Goal: Information Seeking & Learning: Learn about a topic

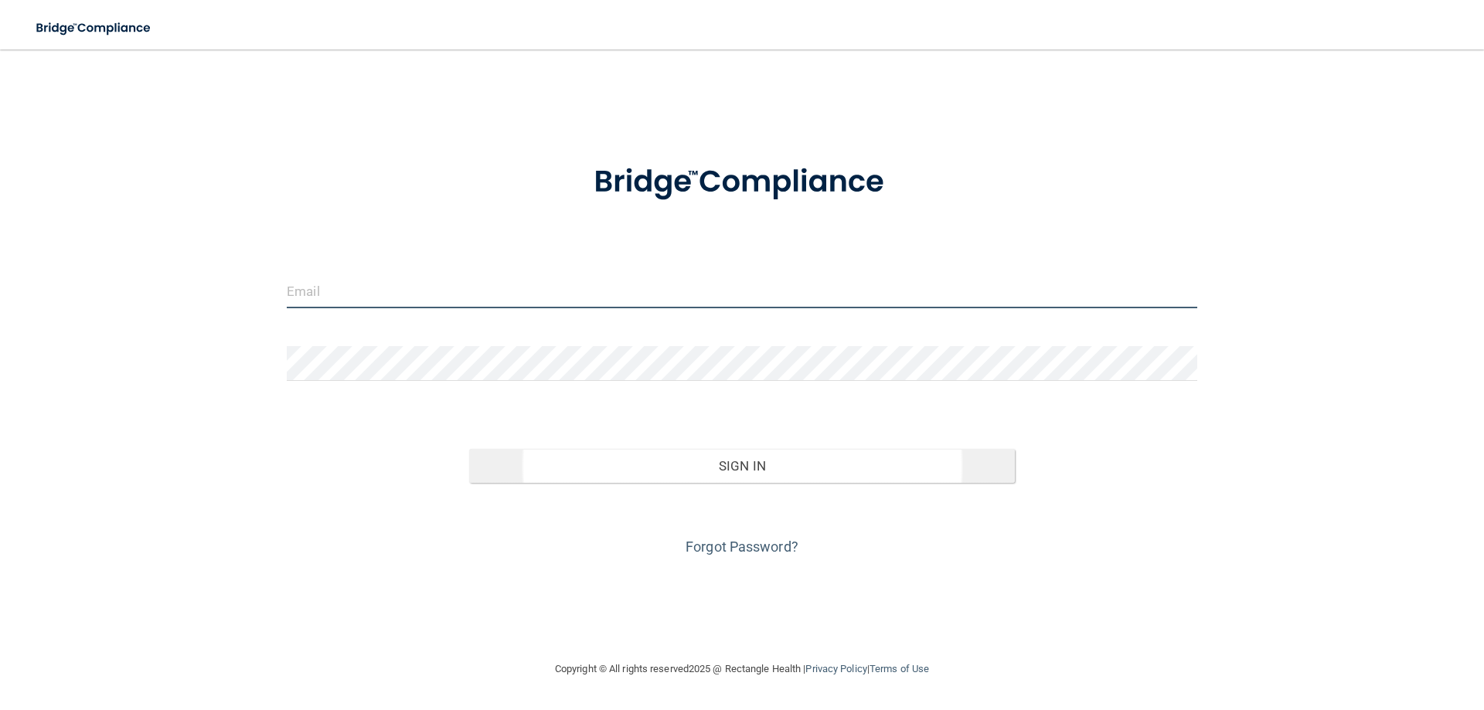
type input "[EMAIL_ADDRESS][DOMAIN_NAME]"
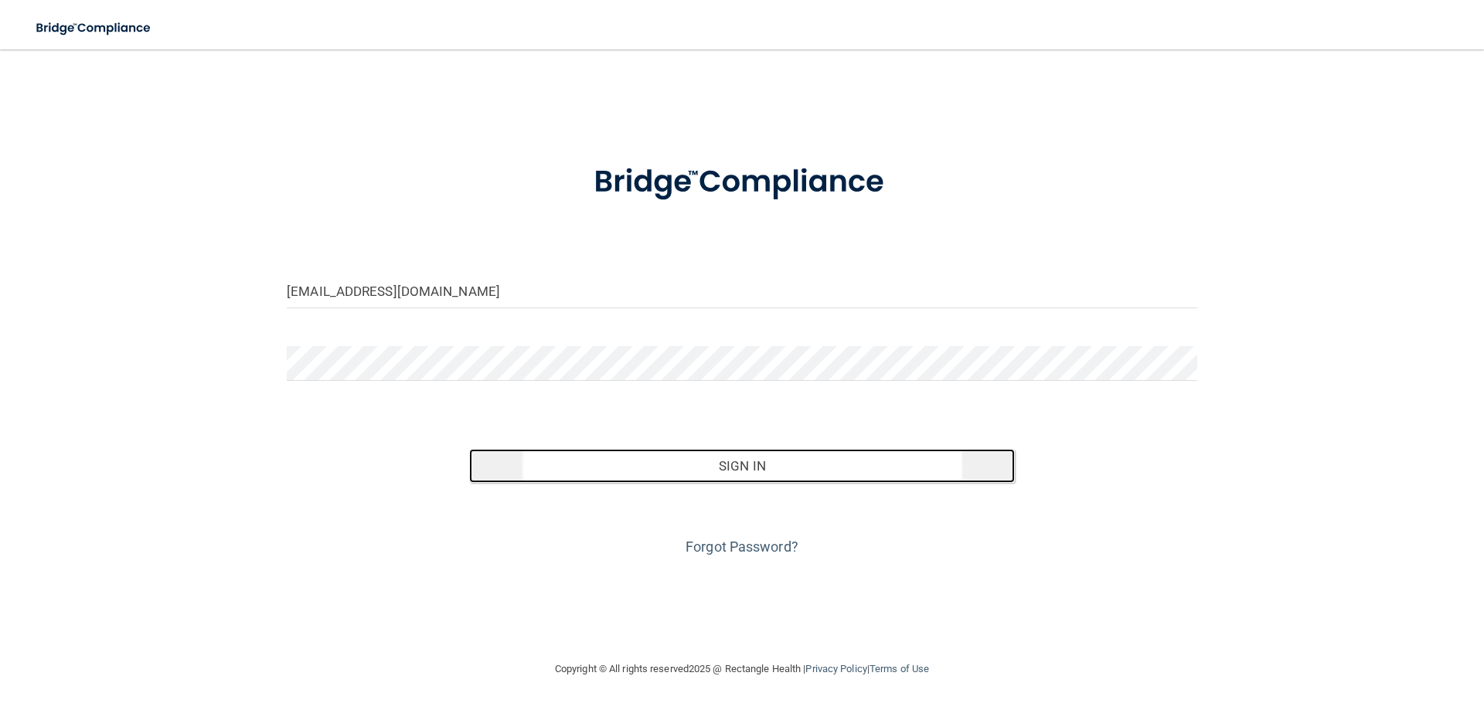
click at [670, 454] on button "Sign In" at bounding box center [742, 466] width 546 height 34
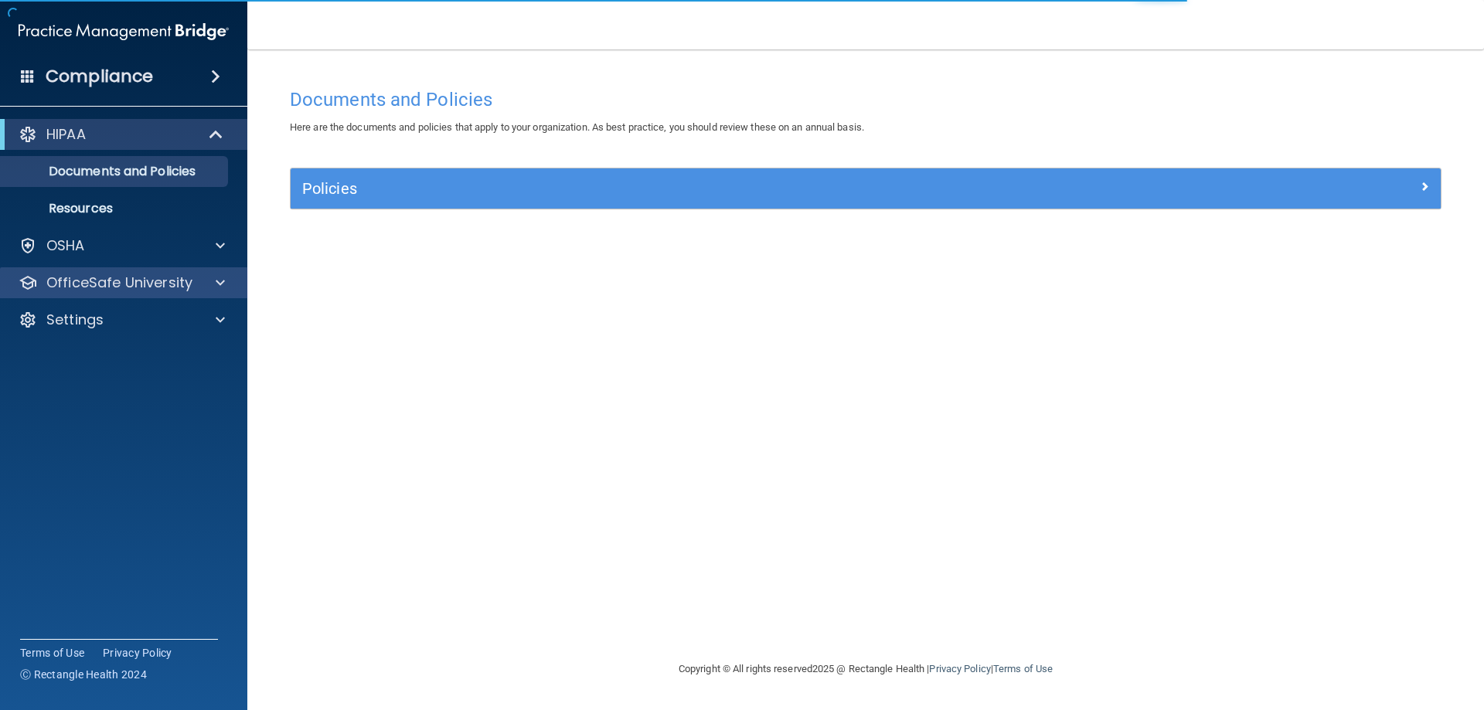
click at [121, 267] on div "OfficeSafe University" at bounding box center [124, 282] width 248 height 31
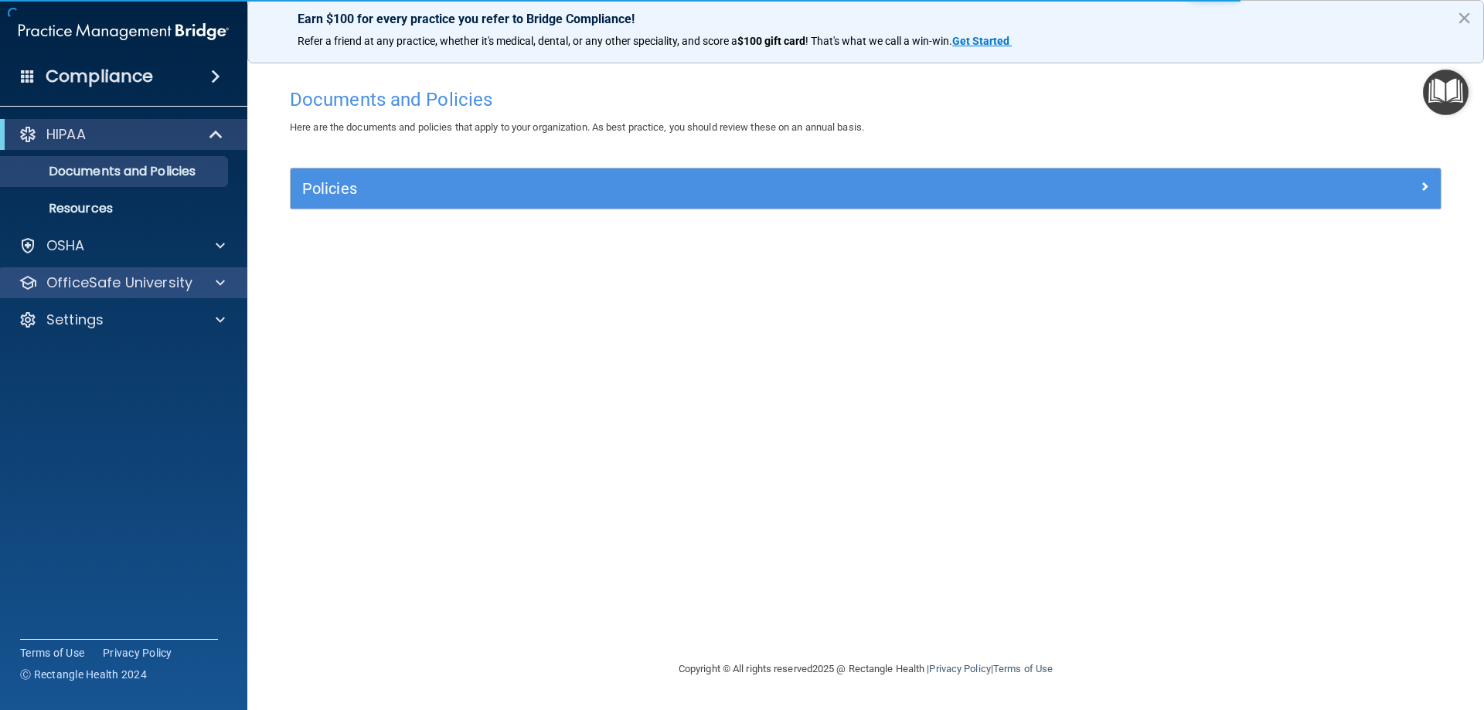
click at [199, 273] on div "OfficeSafe University" at bounding box center [124, 282] width 248 height 31
click at [214, 288] on div at bounding box center [218, 283] width 39 height 19
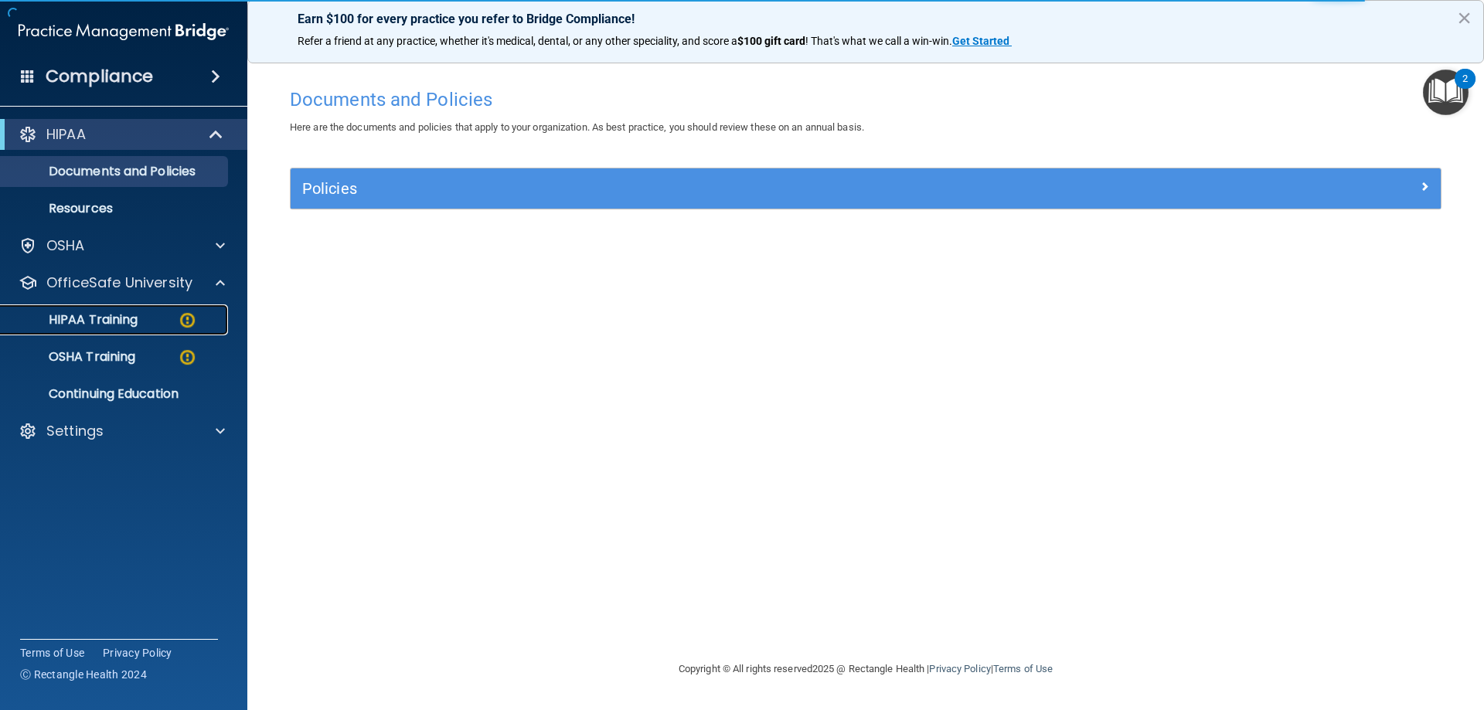
click at [189, 318] on img at bounding box center [187, 320] width 19 height 19
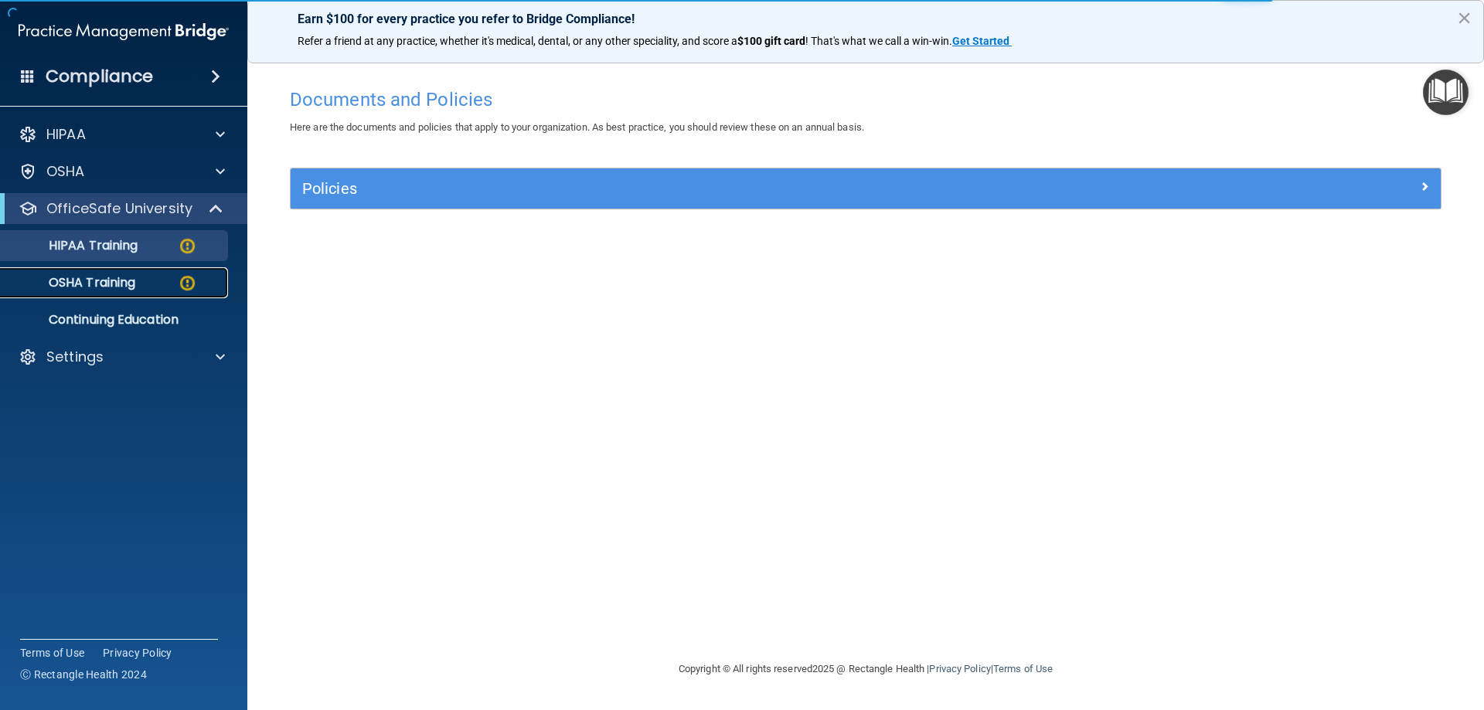
click at [152, 267] on link "OSHA Training" at bounding box center [106, 282] width 243 height 31
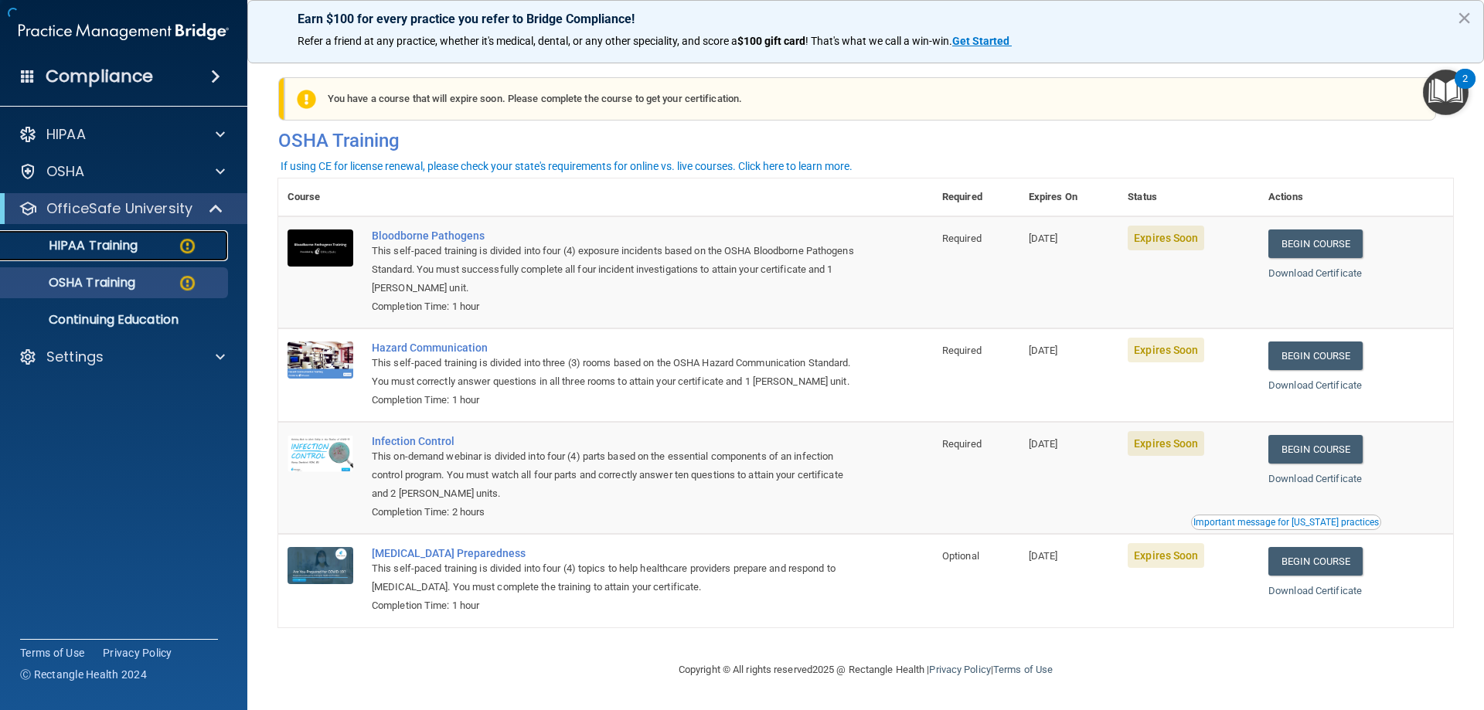
click at [146, 251] on div "HIPAA Training" at bounding box center [115, 245] width 211 height 15
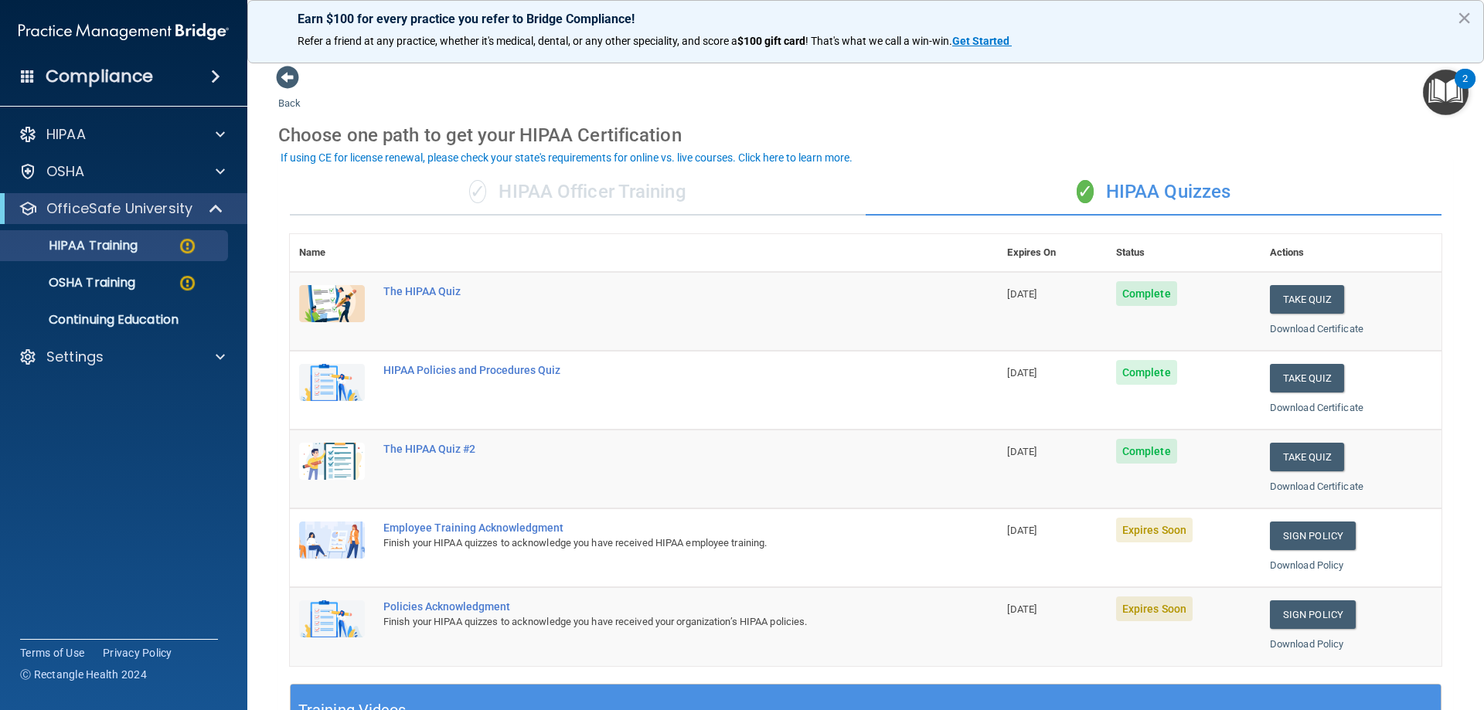
click at [1161, 541] on span "Expires Soon" at bounding box center [1154, 530] width 77 height 25
click at [1159, 536] on span "Expires Soon" at bounding box center [1154, 530] width 77 height 25
drag, startPoint x: 1067, startPoint y: 525, endPoint x: 1087, endPoint y: 532, distance: 21.3
click at [1067, 526] on td "[DATE]" at bounding box center [1052, 548] width 108 height 79
click at [1290, 530] on link "Sign Policy" at bounding box center [1313, 536] width 86 height 29
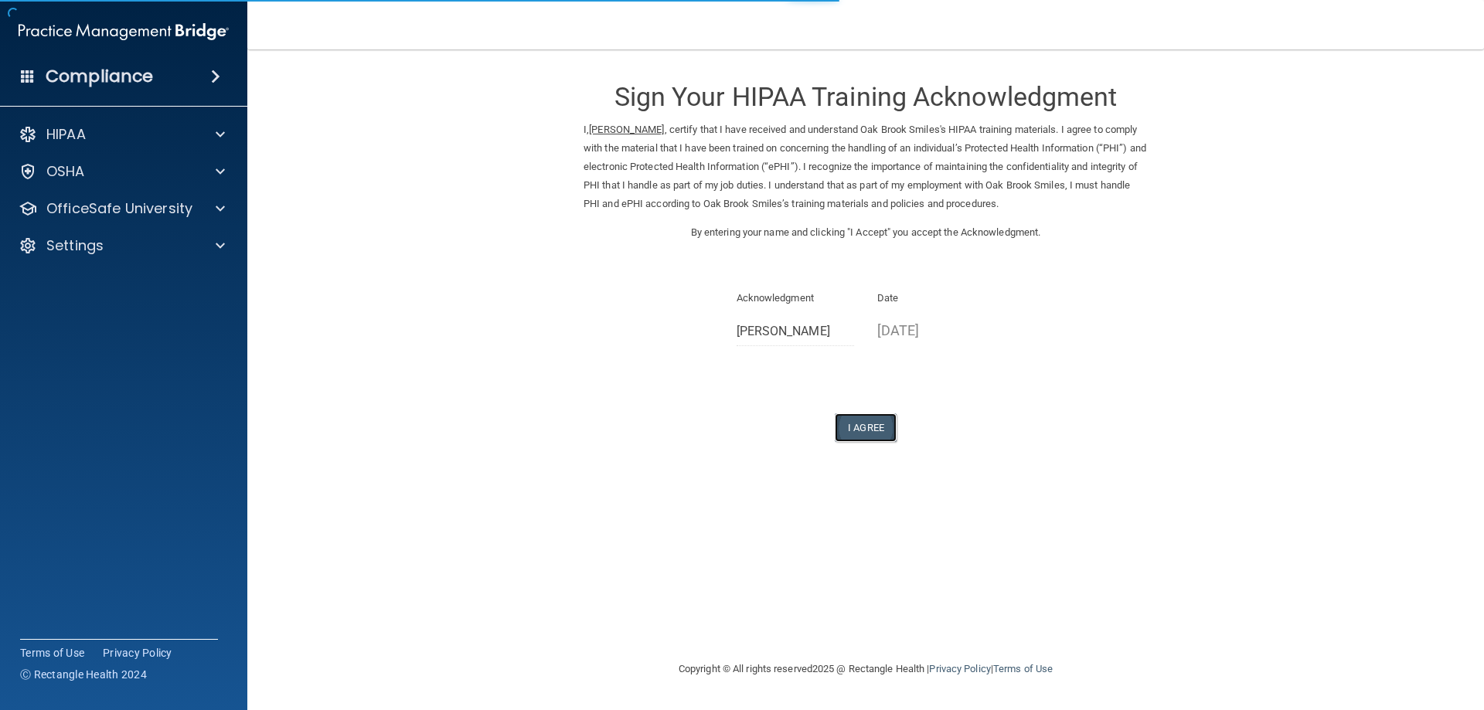
click at [882, 434] on button "I Agree" at bounding box center [866, 428] width 62 height 29
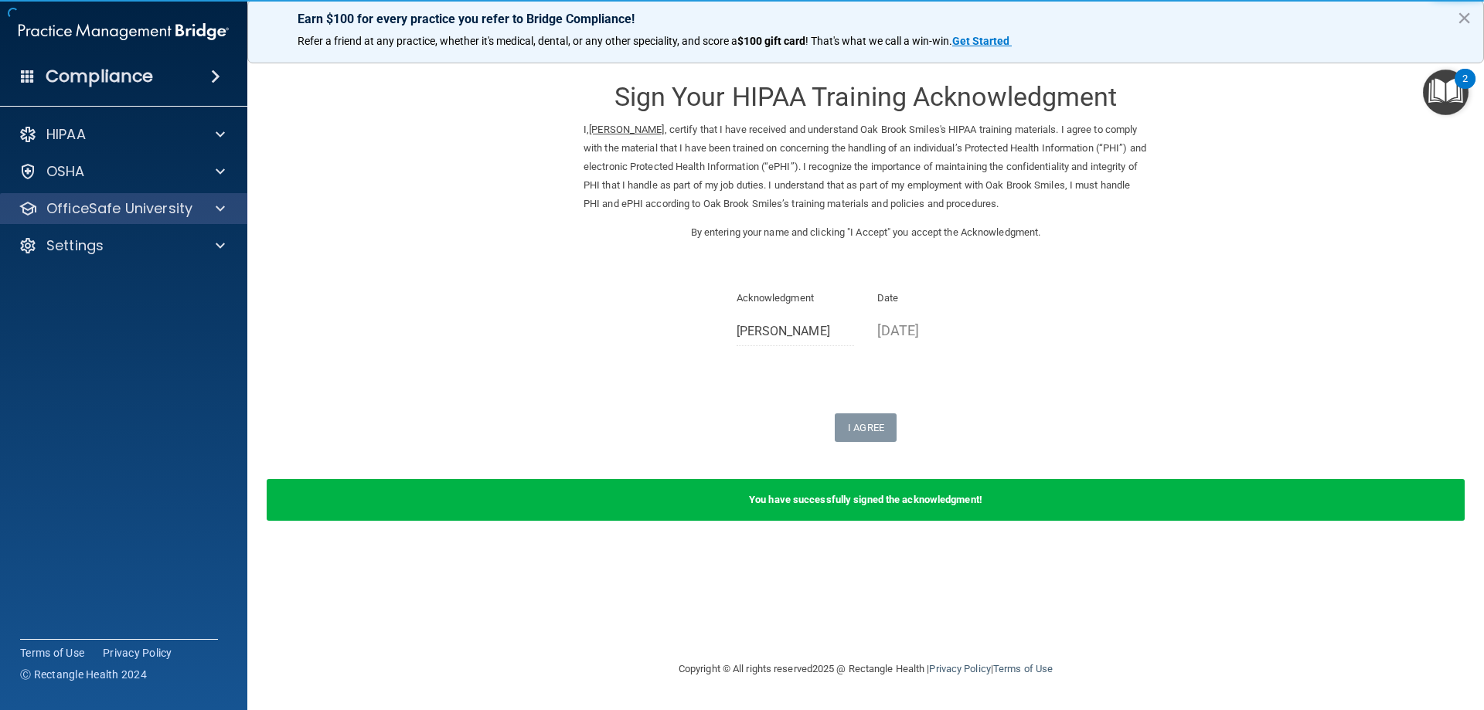
click at [163, 198] on div "OfficeSafe University" at bounding box center [124, 208] width 248 height 31
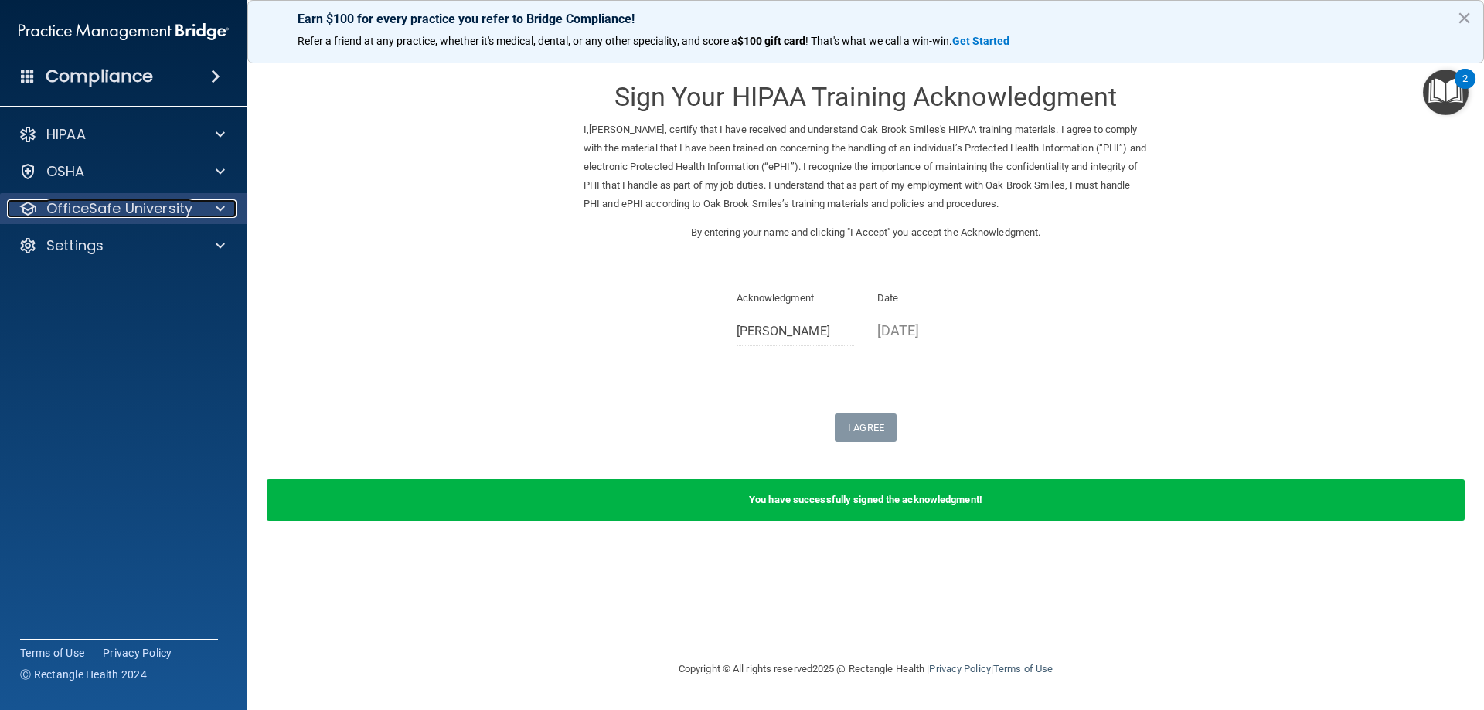
click at [211, 214] on div at bounding box center [218, 208] width 39 height 19
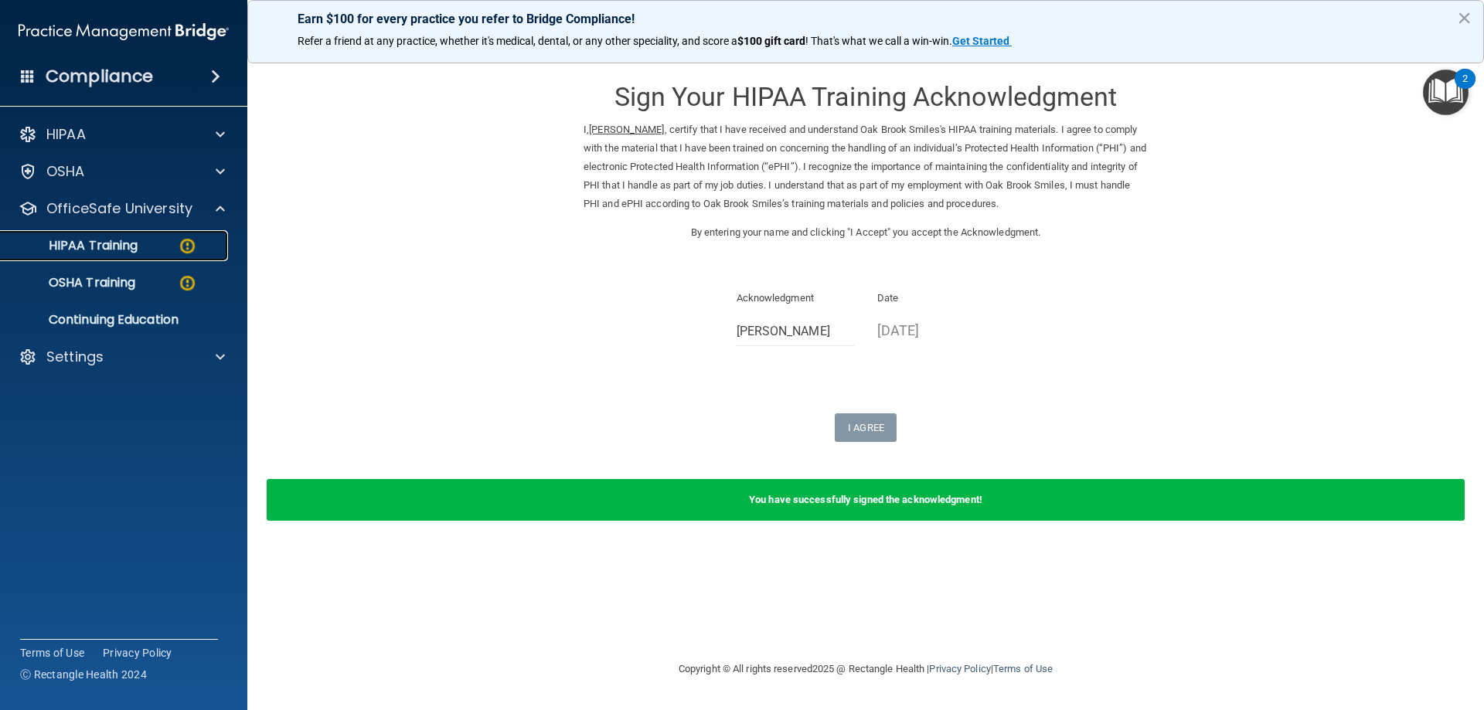
click at [121, 256] on link "HIPAA Training" at bounding box center [106, 245] width 243 height 31
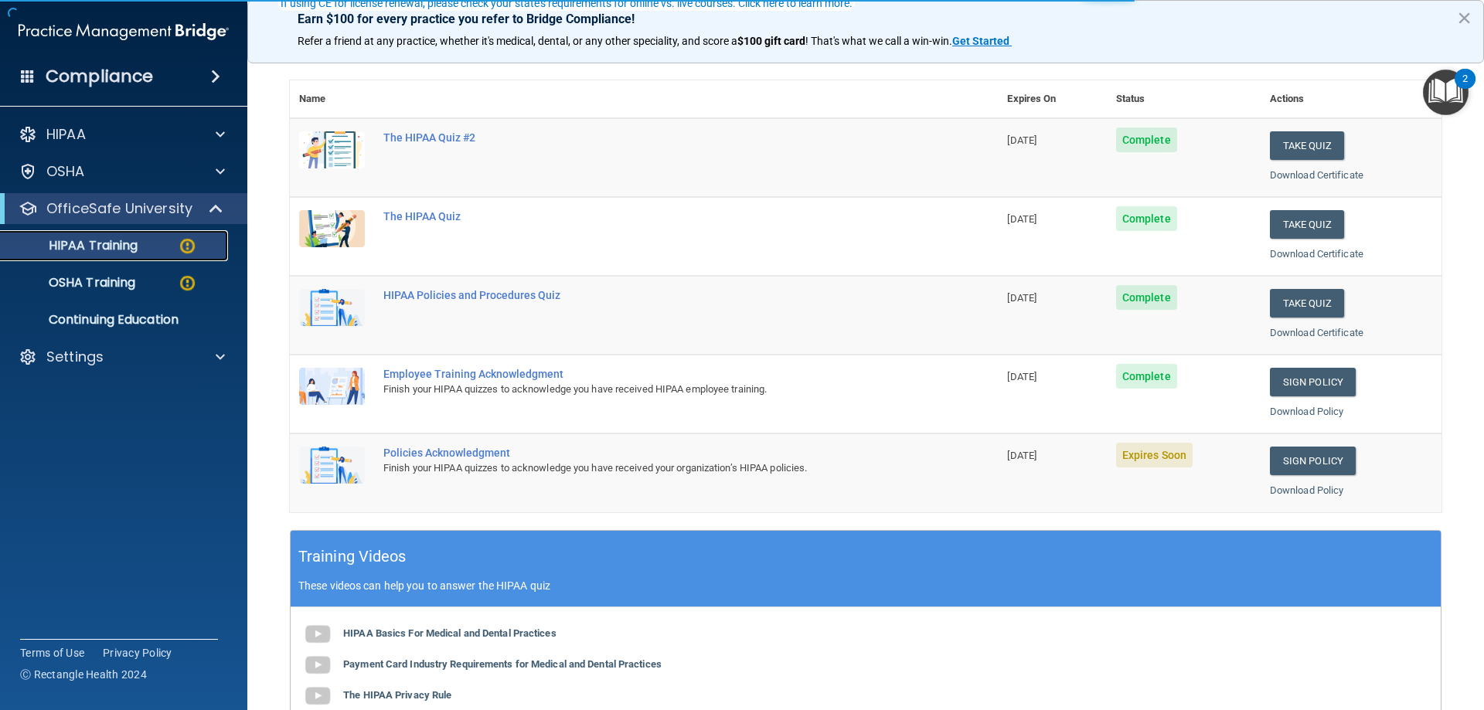
scroll to position [155, 0]
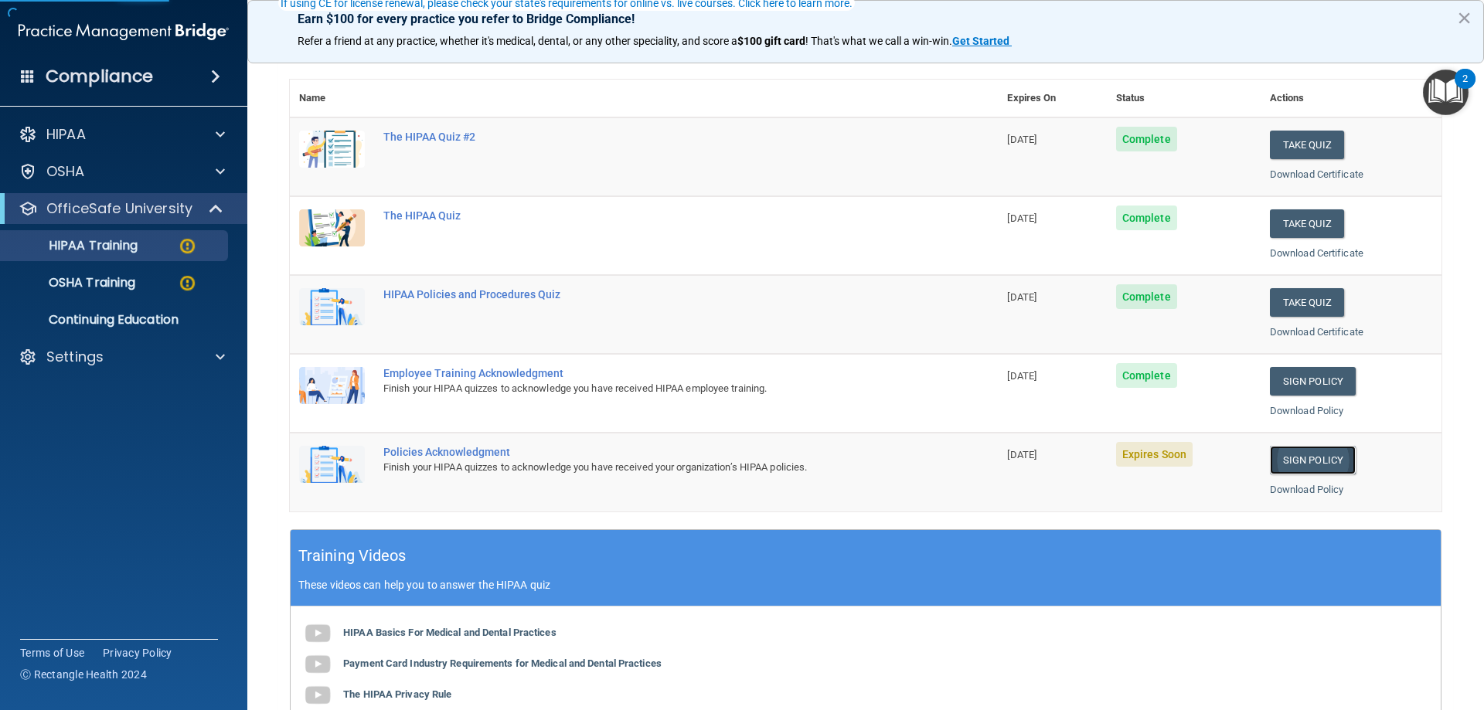
click at [1311, 468] on link "Sign Policy" at bounding box center [1313, 460] width 86 height 29
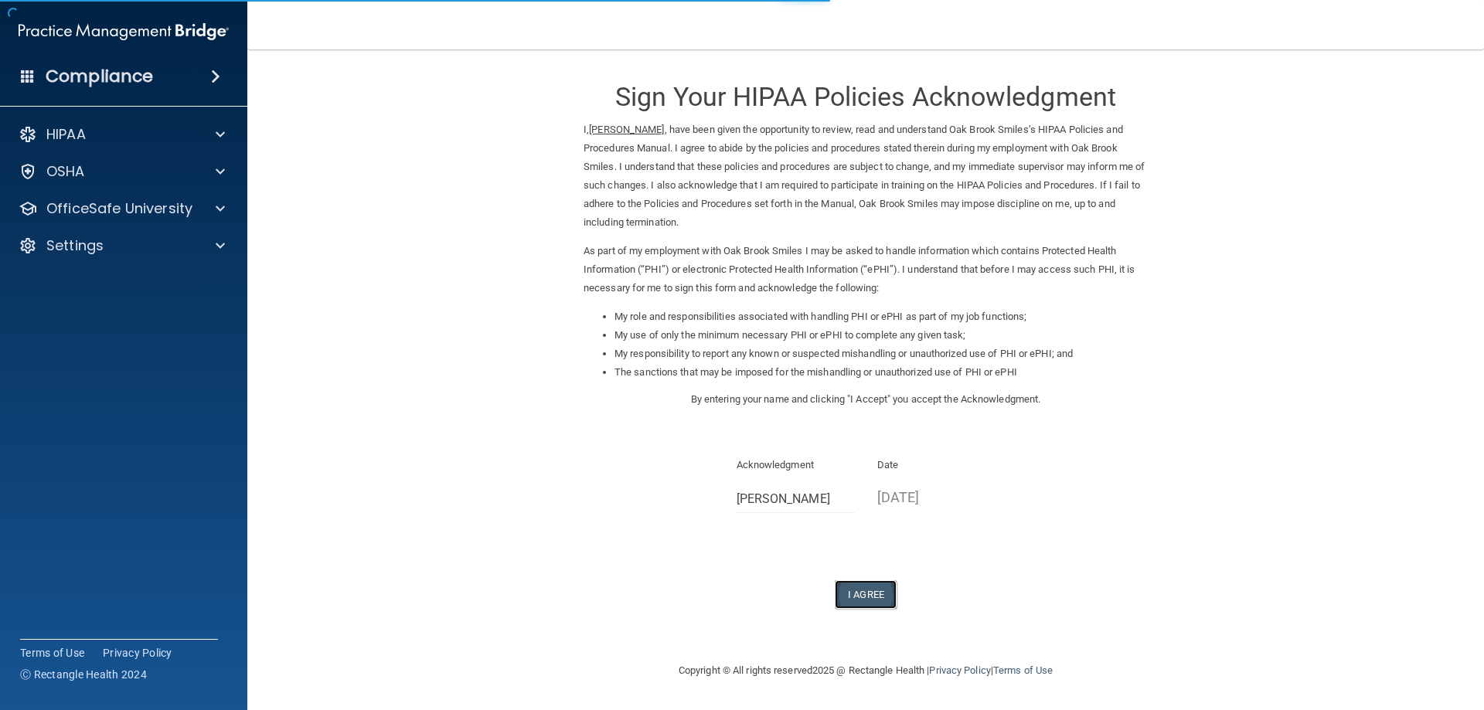
click at [866, 585] on button "I Agree" at bounding box center [866, 594] width 62 height 29
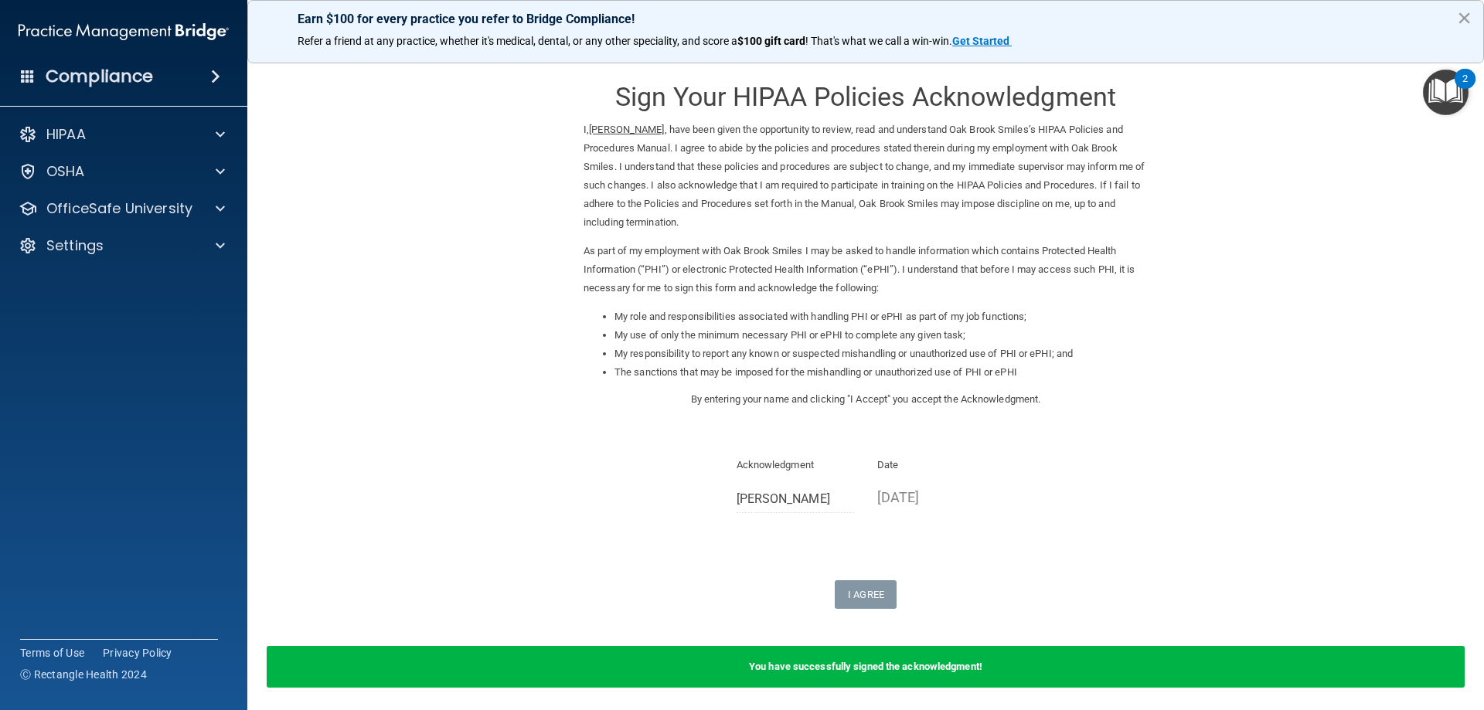
click at [1469, 15] on button "×" at bounding box center [1464, 17] width 15 height 25
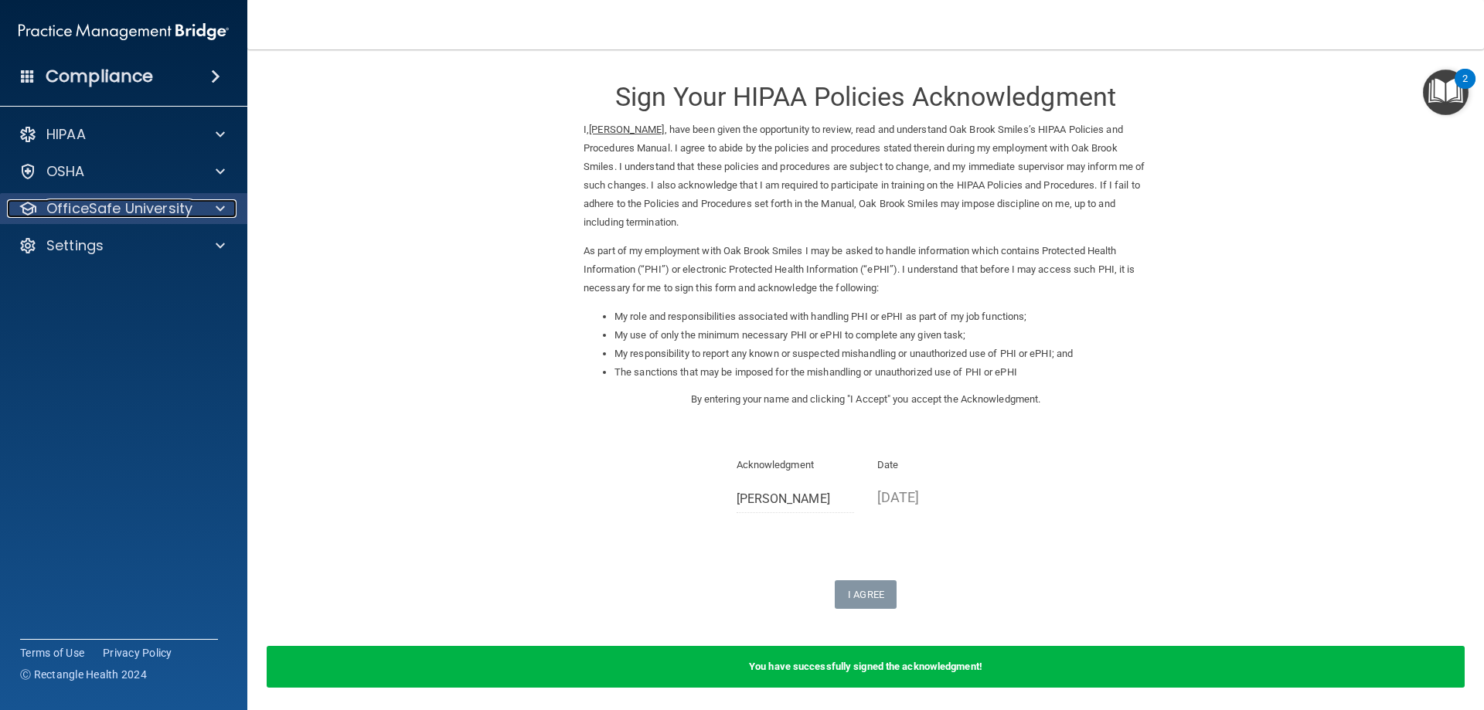
click at [216, 203] on span at bounding box center [220, 208] width 9 height 19
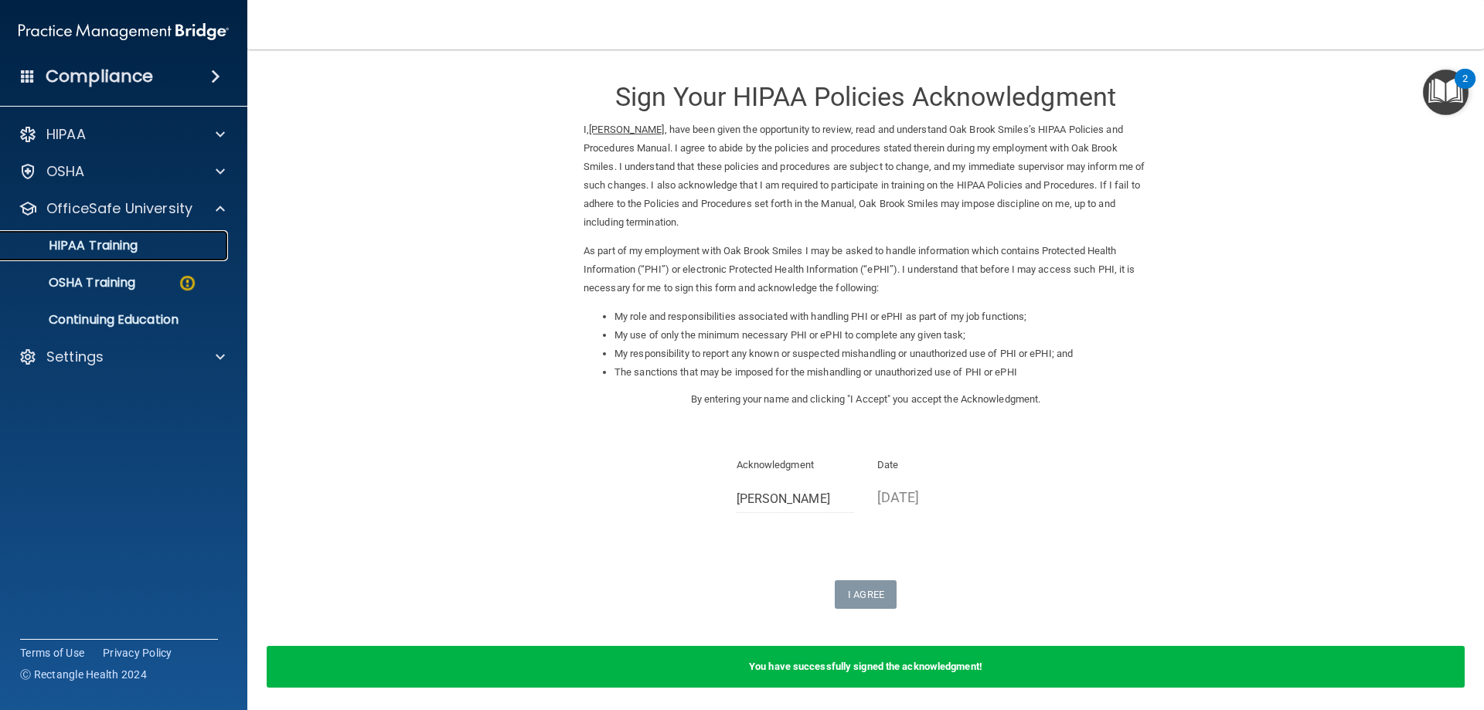
click at [127, 249] on p "HIPAA Training" at bounding box center [74, 245] width 128 height 15
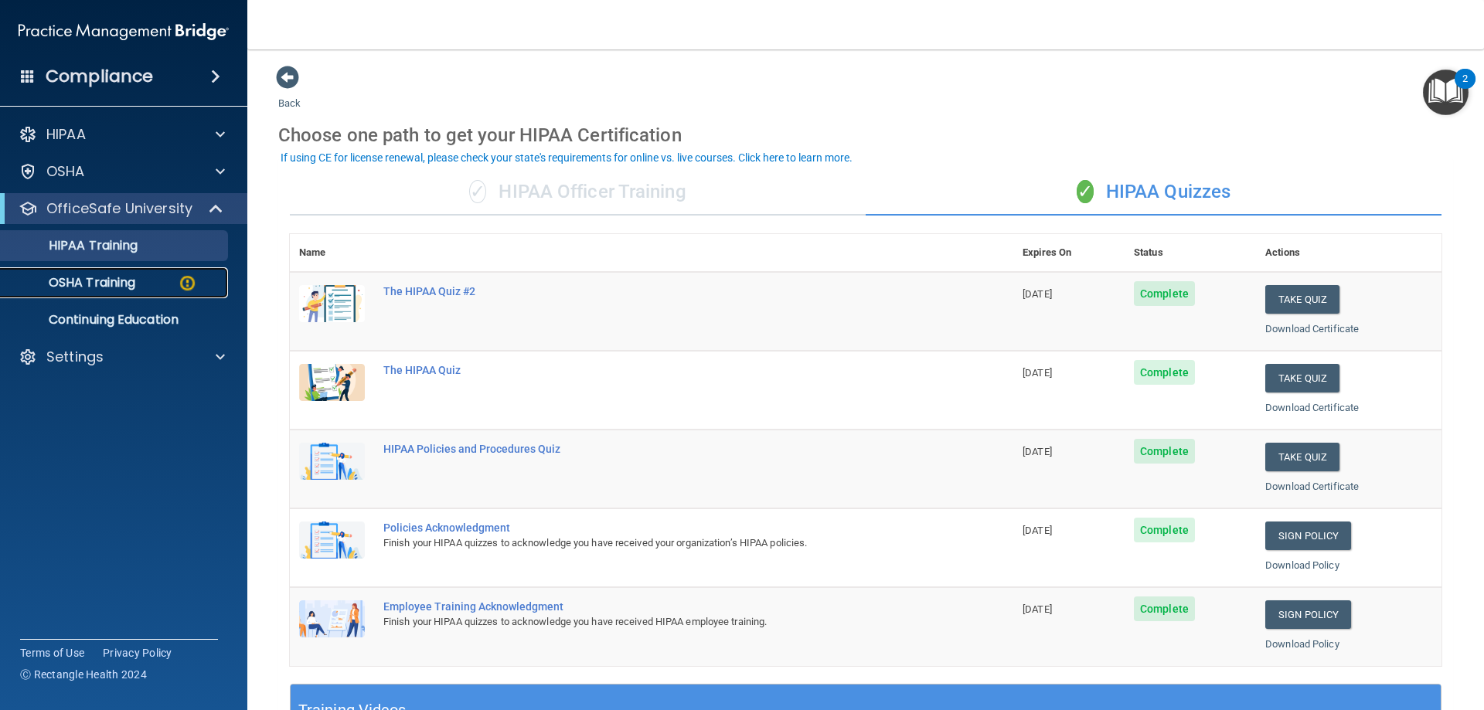
click at [111, 281] on p "OSHA Training" at bounding box center [72, 282] width 125 height 15
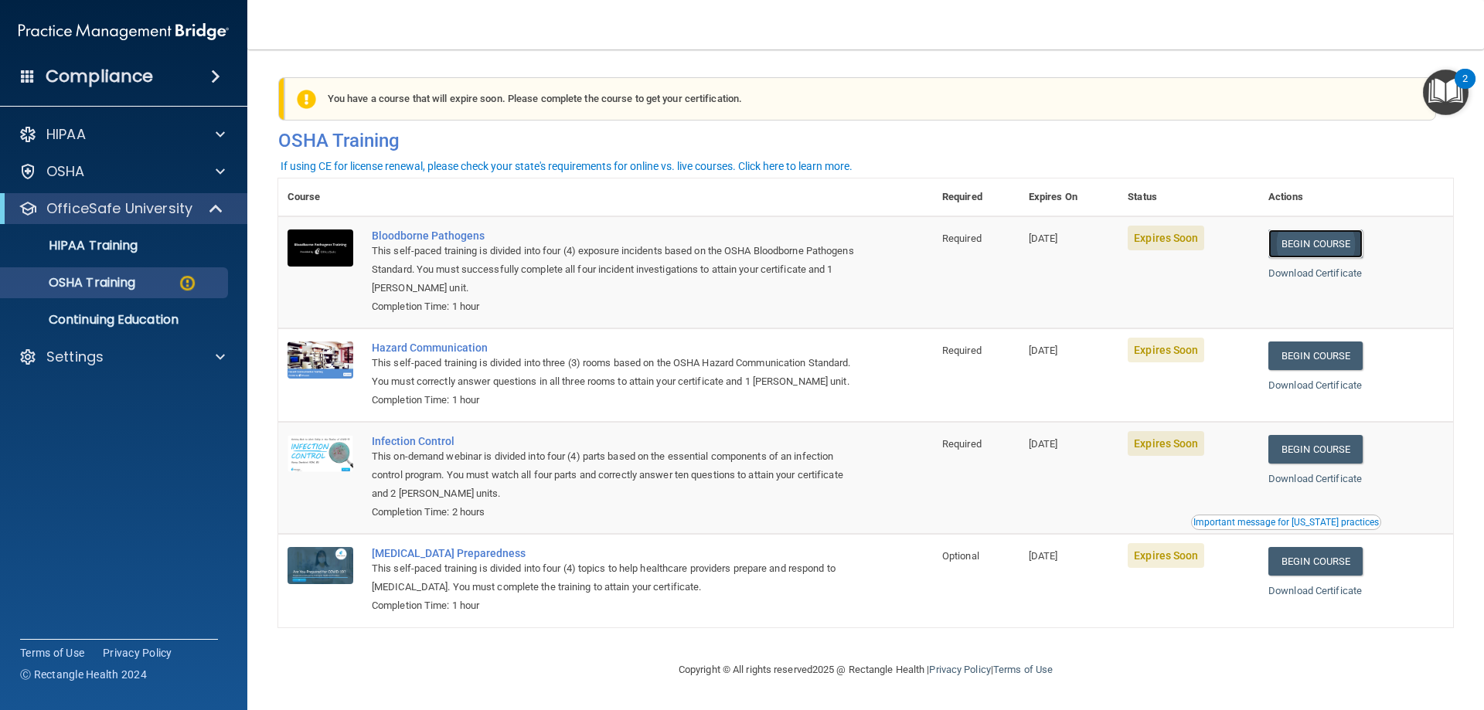
click at [1290, 248] on link "Begin Course" at bounding box center [1315, 244] width 94 height 29
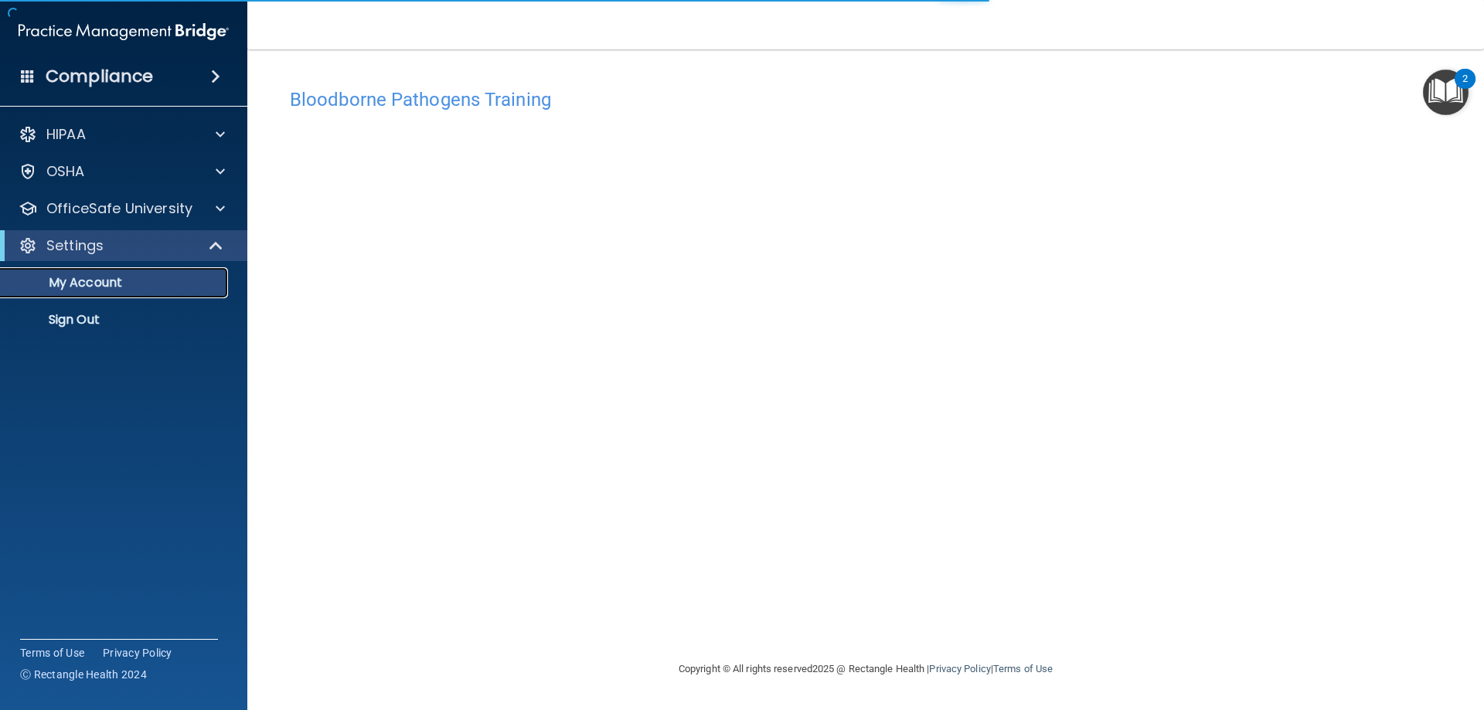
click at [97, 276] on p "My Account" at bounding box center [115, 282] width 211 height 15
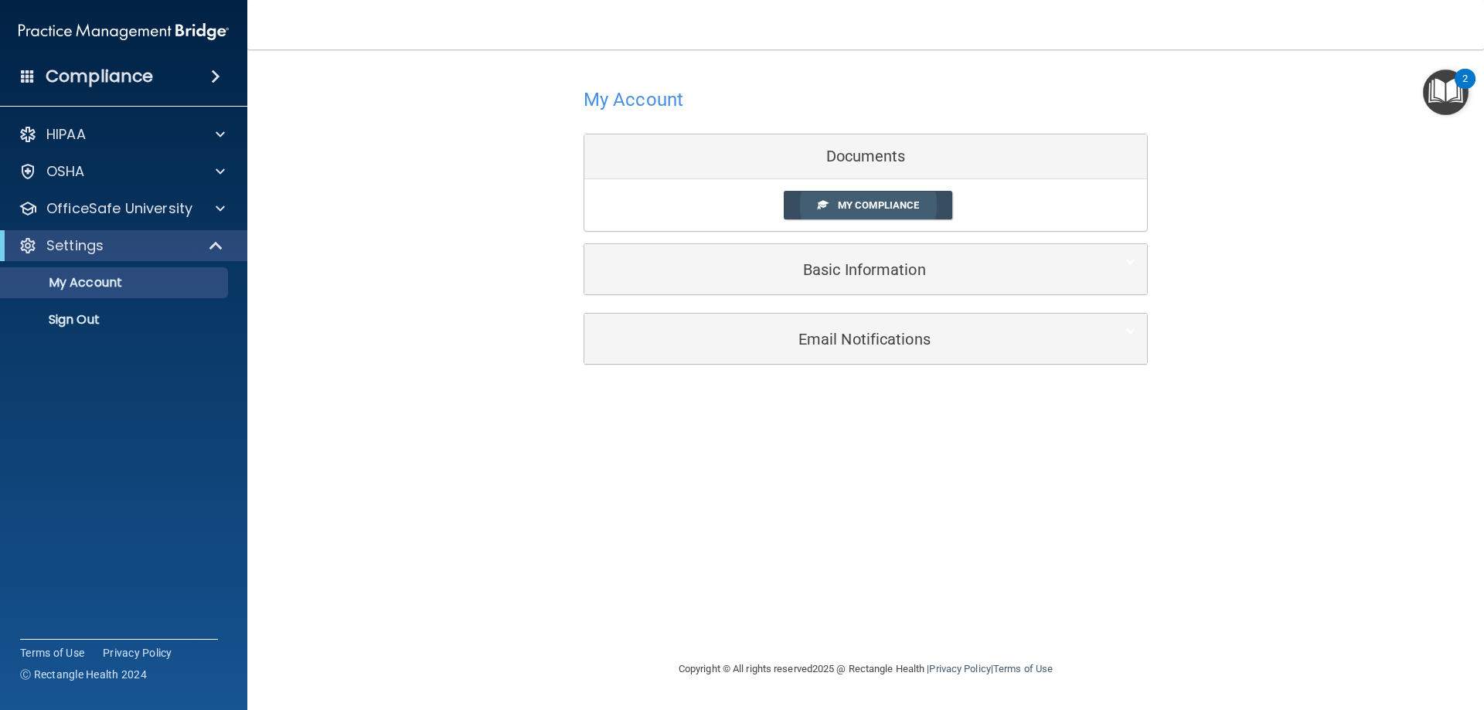
click at [883, 196] on link "My Compliance" at bounding box center [868, 205] width 169 height 29
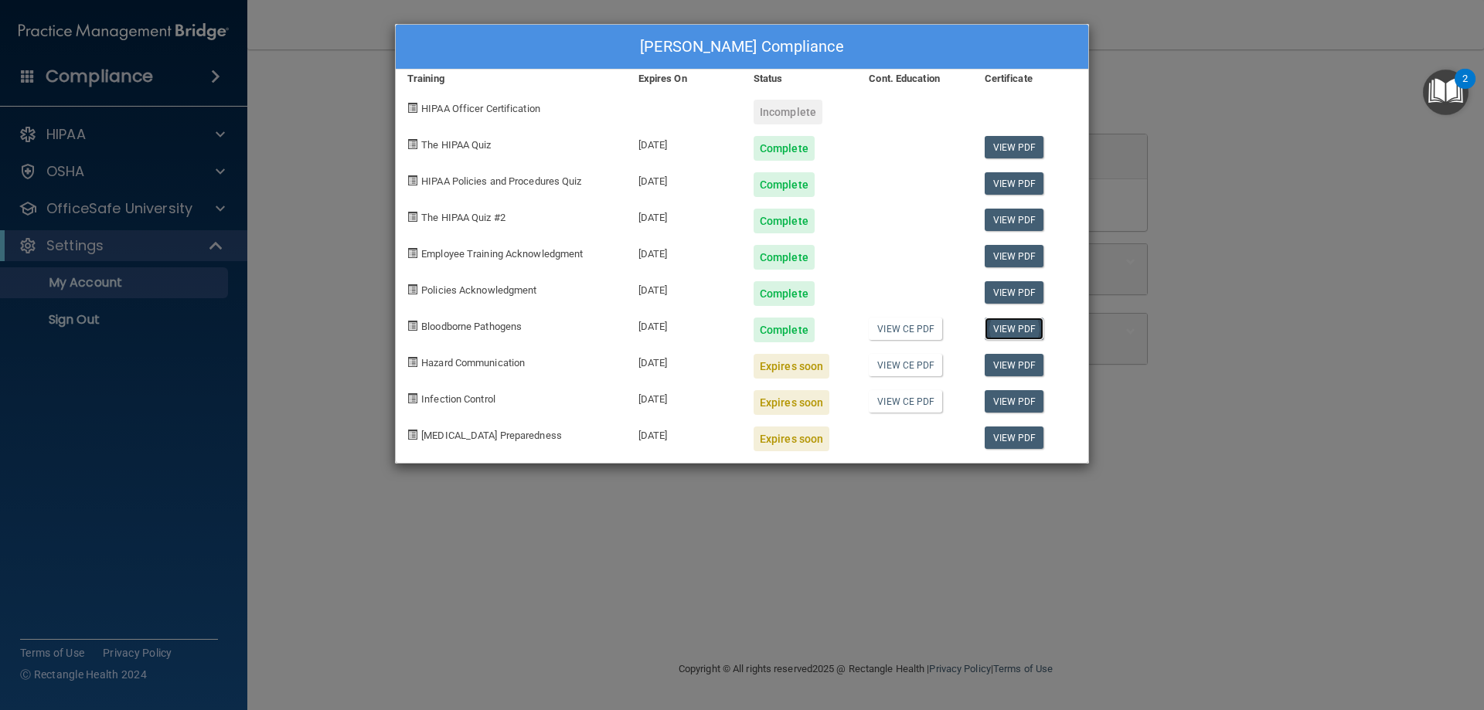
click at [1028, 321] on link "View PDF" at bounding box center [1015, 329] width 60 height 22
click at [1007, 369] on link "View PDF" at bounding box center [1015, 365] width 60 height 22
click at [785, 365] on div "Expires soon" at bounding box center [792, 366] width 76 height 25
click at [458, 365] on span "Hazard Communication" at bounding box center [473, 363] width 104 height 12
